Goal: Find specific page/section: Find specific page/section

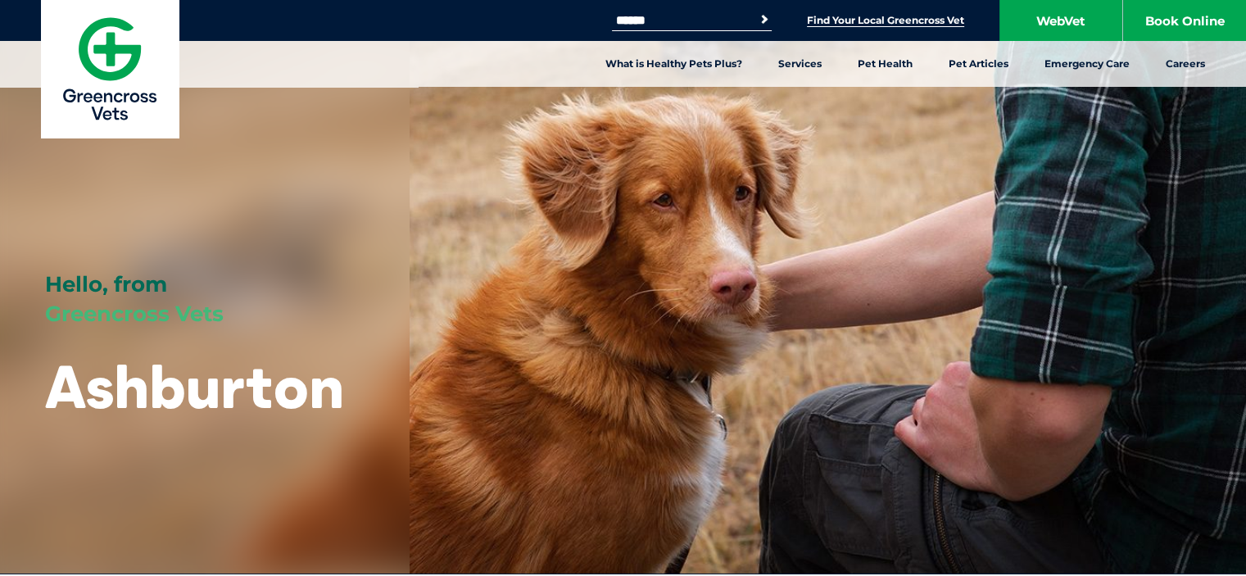
click at [865, 22] on link "Find Your Local Greencross Vet" at bounding box center [885, 20] width 157 height 13
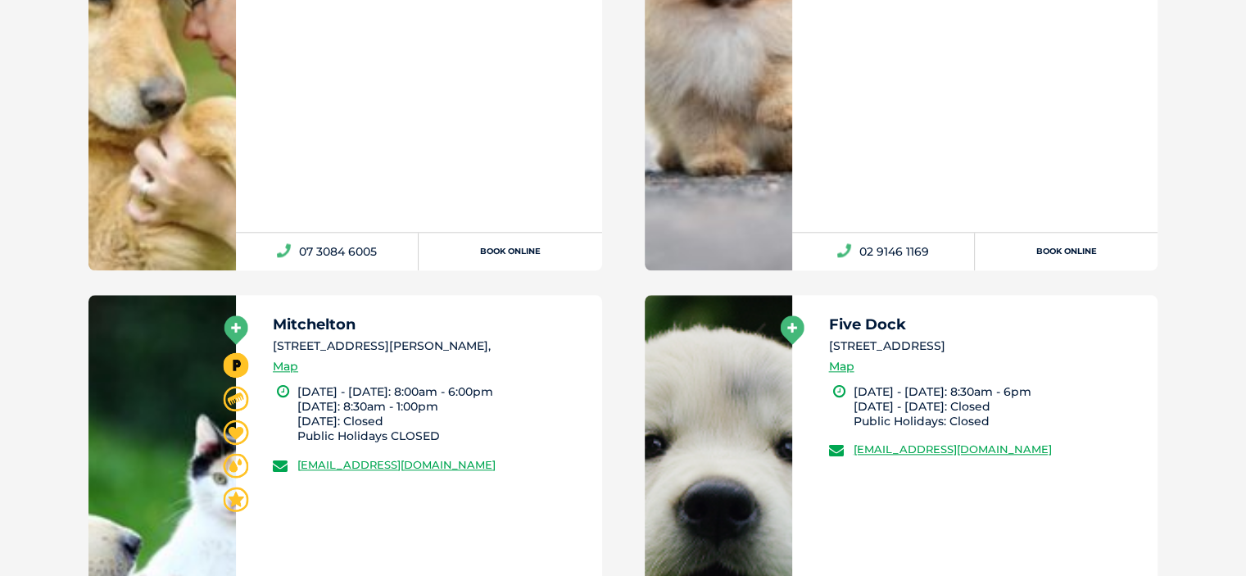
scroll to position [19369, 0]
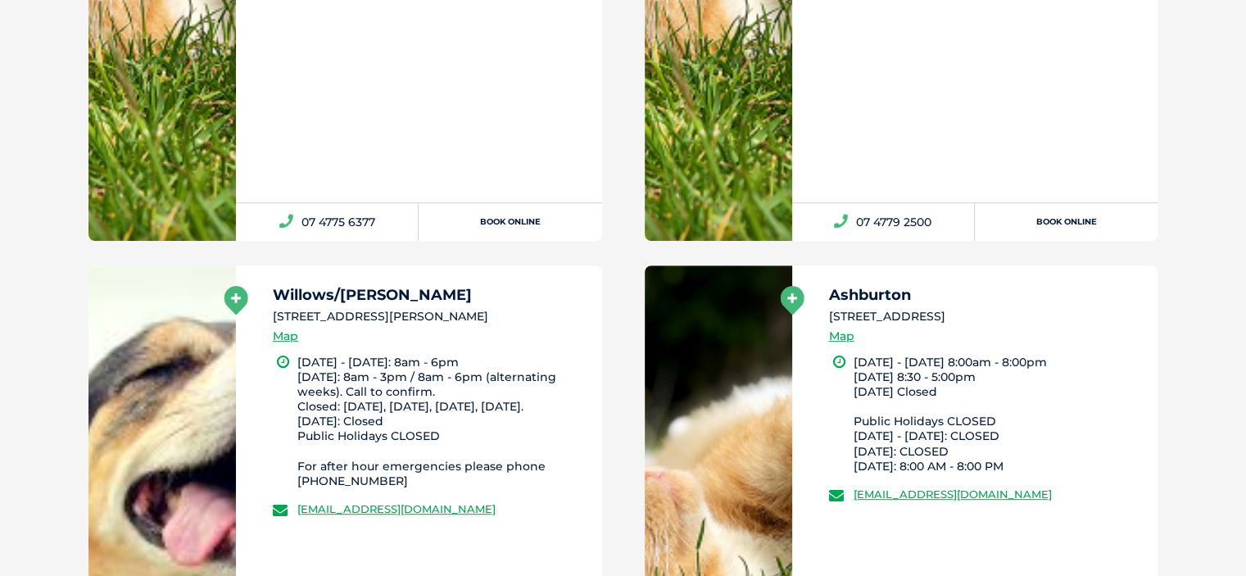
click at [1088, 345] on div "Ashburton [STREET_ADDRESS] Map" at bounding box center [986, 320] width 314 height 67
